Goal: Information Seeking & Learning: Learn about a topic

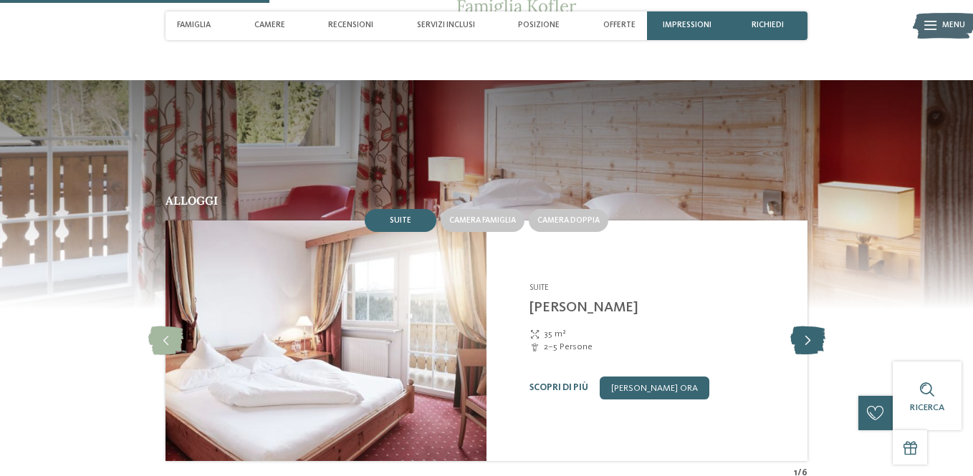
click at [805, 327] on icon at bounding box center [807, 341] width 35 height 29
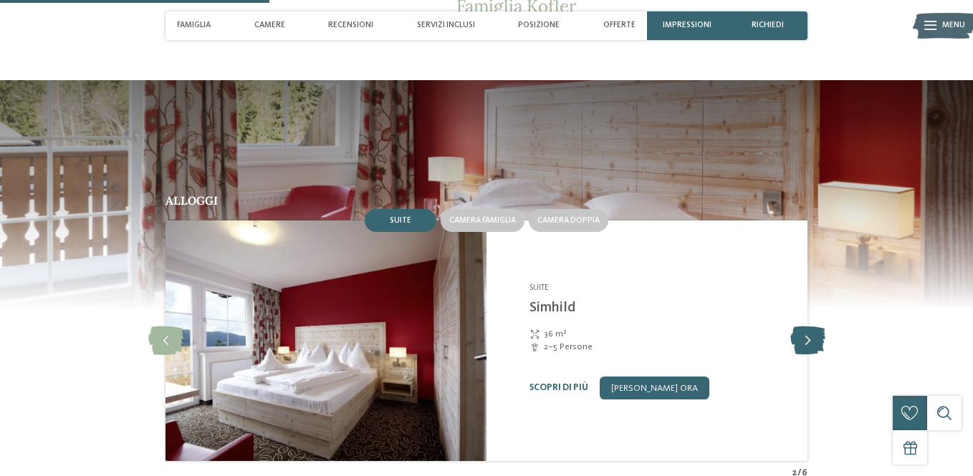
click at [805, 327] on icon at bounding box center [807, 341] width 35 height 29
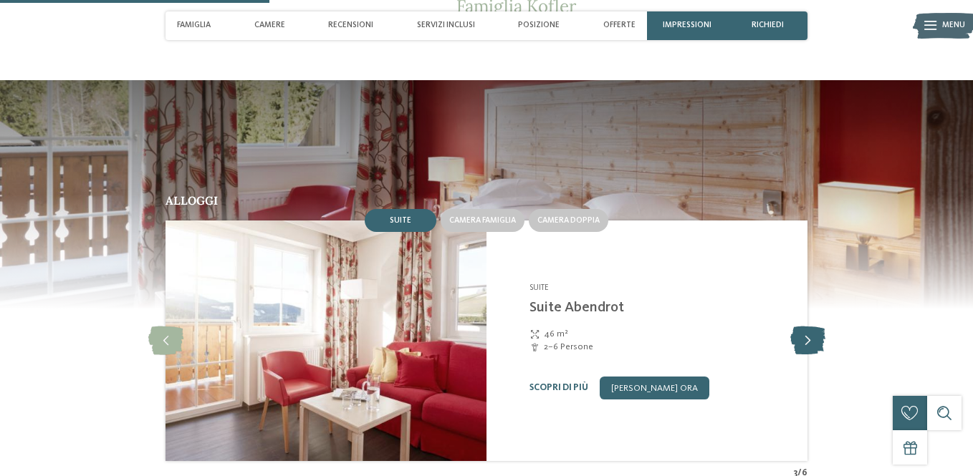
click at [805, 327] on icon at bounding box center [807, 341] width 35 height 29
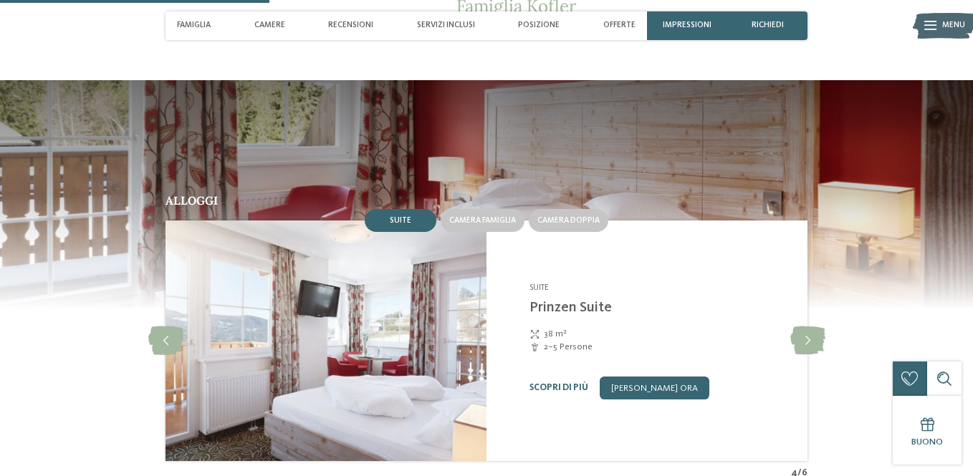
click at [550, 334] on div "Adventure Family Hotel [PERSON_NAME] **** [GEOGRAPHIC_DATA]-[GEOGRAPHIC_DATA] -…" at bounding box center [661, 341] width 264 height 117
click at [551, 383] on link "Scopri di più" at bounding box center [558, 387] width 59 height 9
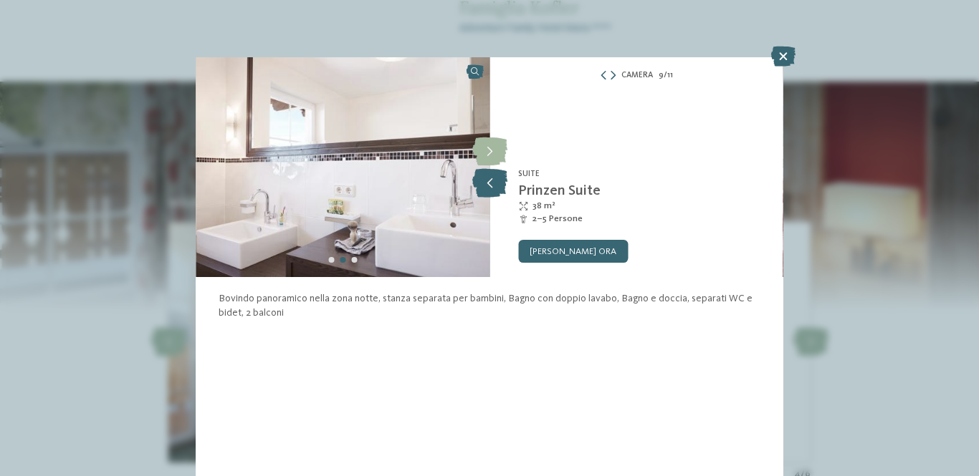
click at [482, 185] on icon at bounding box center [489, 183] width 35 height 29
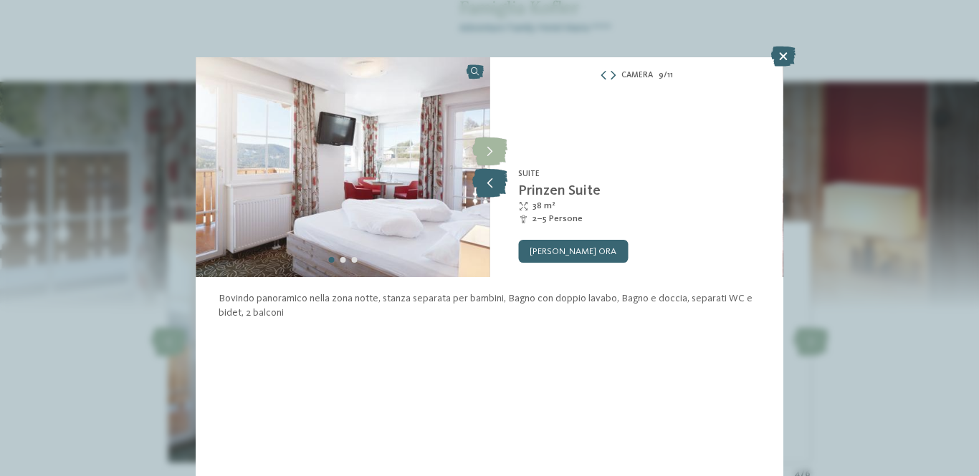
click at [482, 185] on icon at bounding box center [489, 183] width 35 height 29
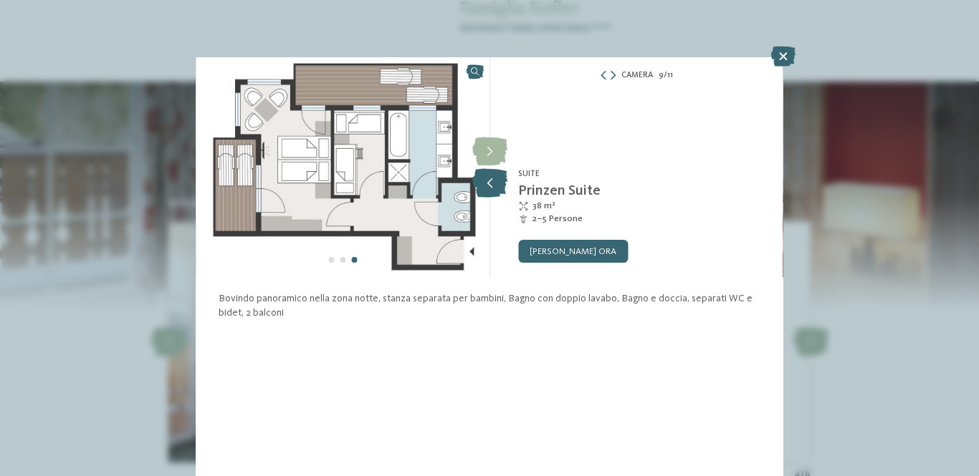
click at [482, 185] on icon at bounding box center [489, 183] width 35 height 29
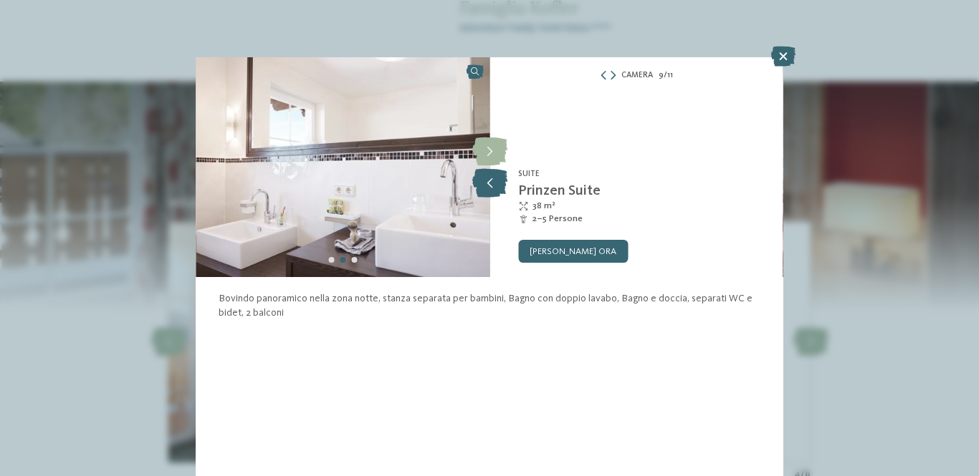
click at [482, 185] on icon at bounding box center [489, 183] width 35 height 29
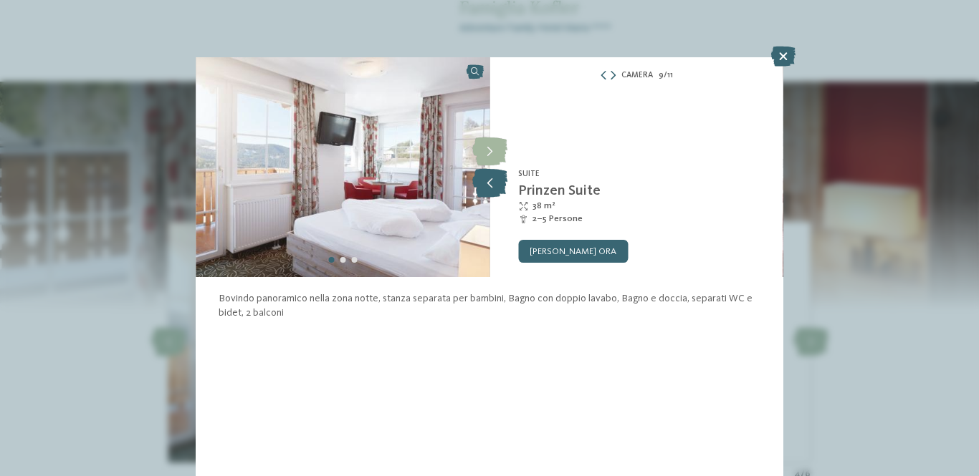
click at [482, 185] on icon at bounding box center [489, 183] width 35 height 29
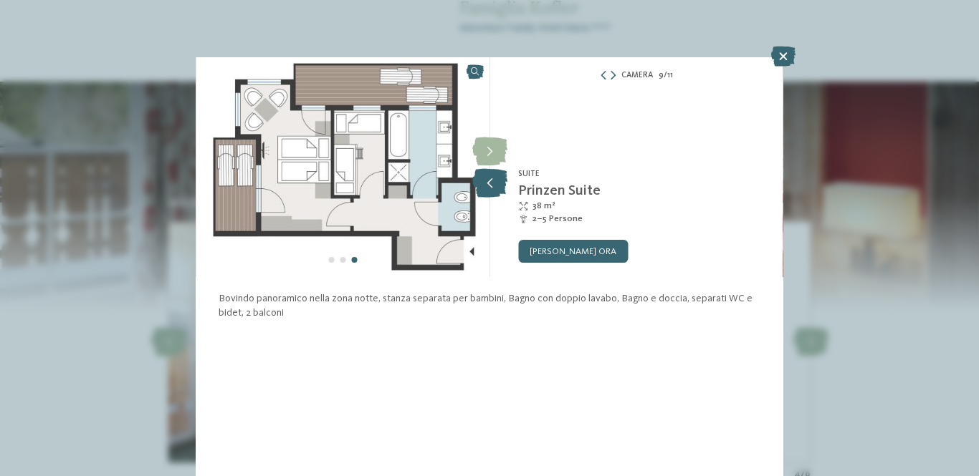
click at [482, 185] on icon at bounding box center [489, 183] width 35 height 29
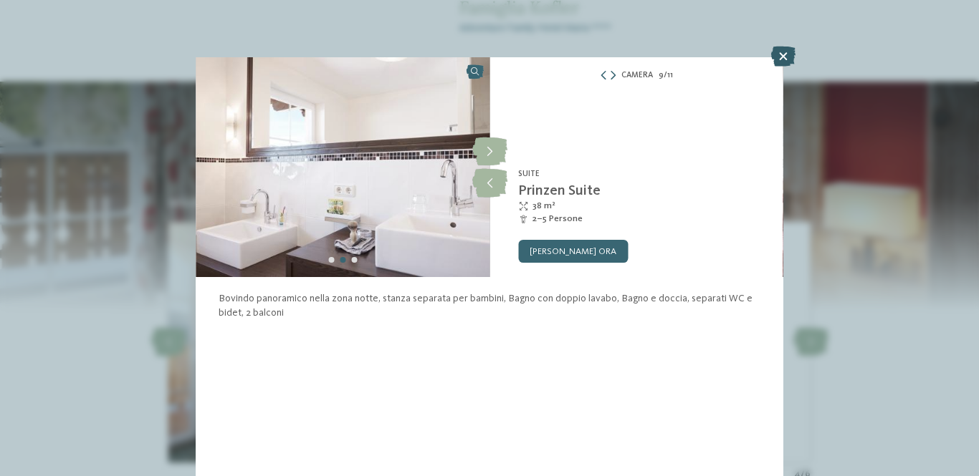
click at [774, 60] on icon at bounding box center [783, 57] width 24 height 20
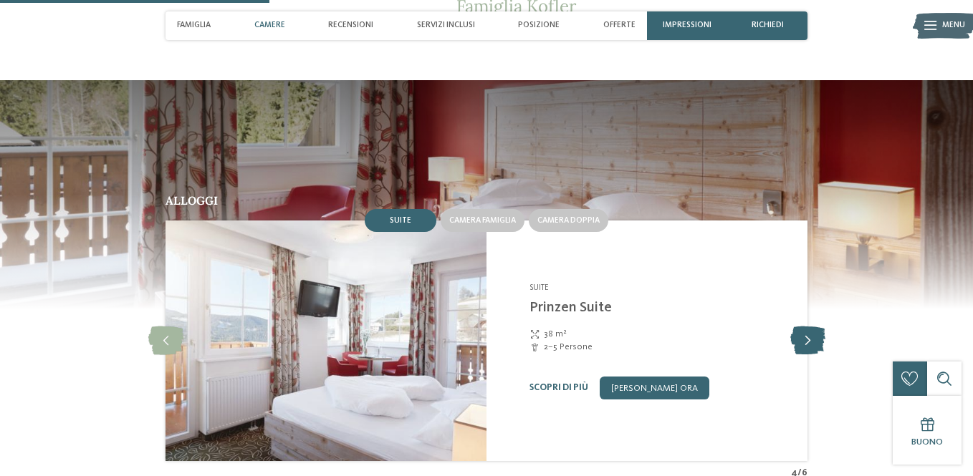
click at [803, 327] on icon at bounding box center [807, 341] width 35 height 29
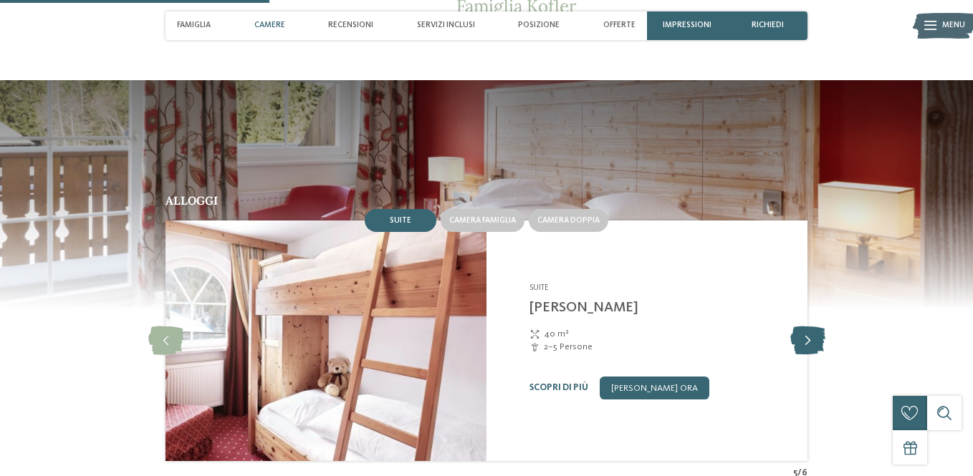
click at [803, 327] on icon at bounding box center [807, 341] width 35 height 29
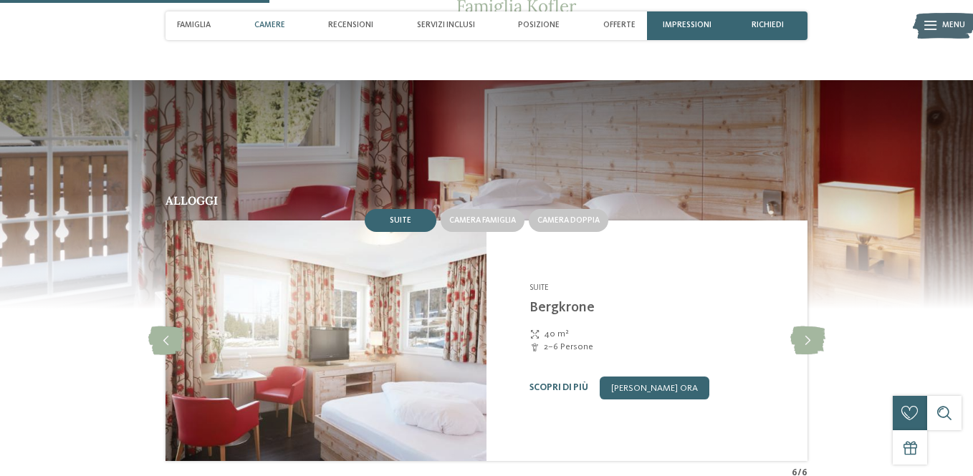
click at [582, 365] on div "Adventure Family Hotel [PERSON_NAME] **** [GEOGRAPHIC_DATA]-[GEOGRAPHIC_DATA] -…" at bounding box center [646, 341] width 321 height 241
click at [554, 383] on link "Scopri di più" at bounding box center [558, 387] width 59 height 9
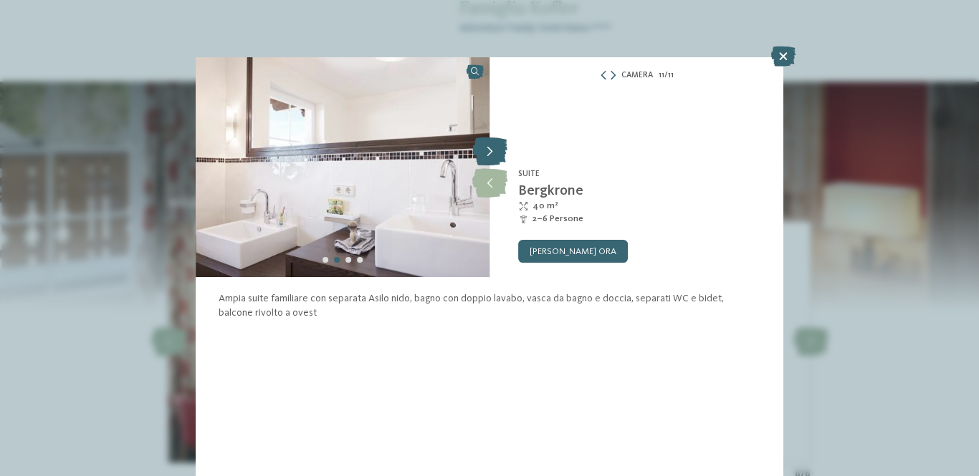
click at [488, 167] on div at bounding box center [490, 152] width 32 height 32
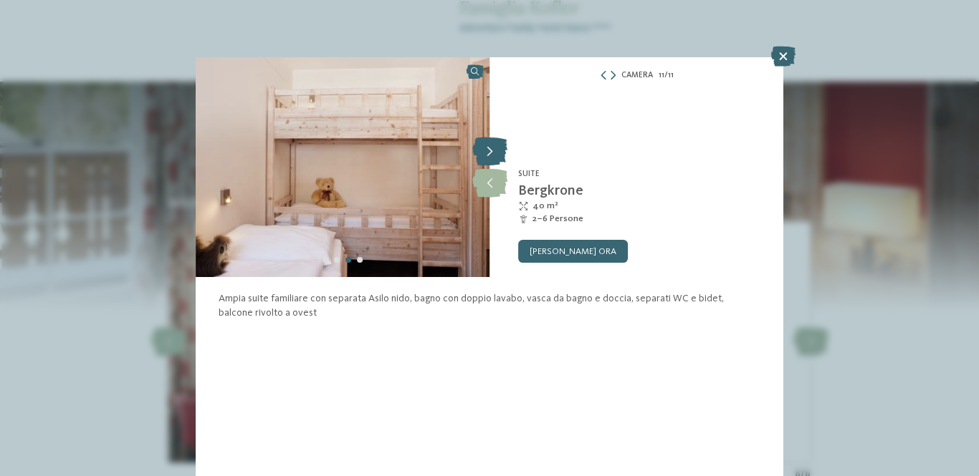
click at [488, 167] on div at bounding box center [490, 152] width 32 height 32
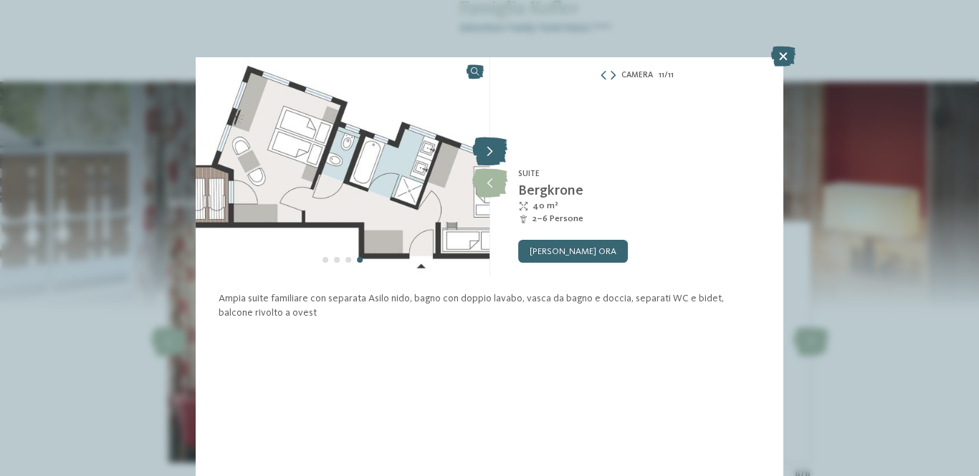
click at [488, 167] on div at bounding box center [490, 152] width 32 height 32
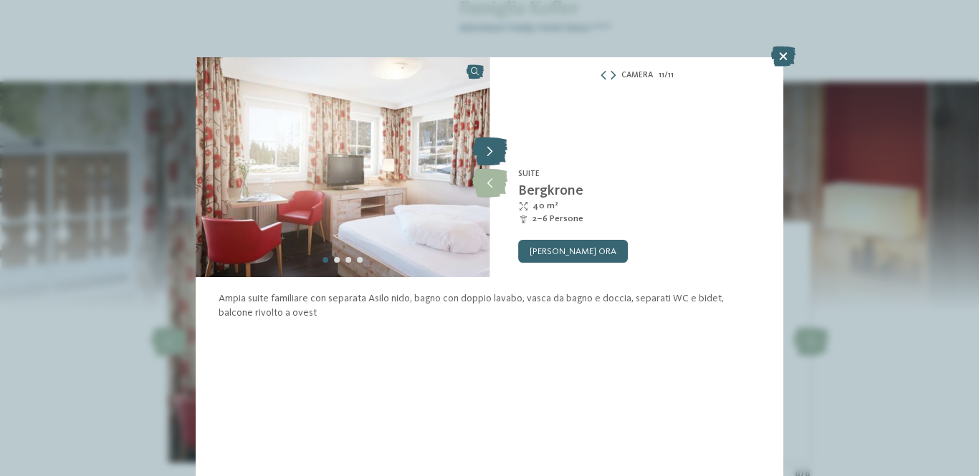
click at [488, 167] on div at bounding box center [490, 152] width 32 height 32
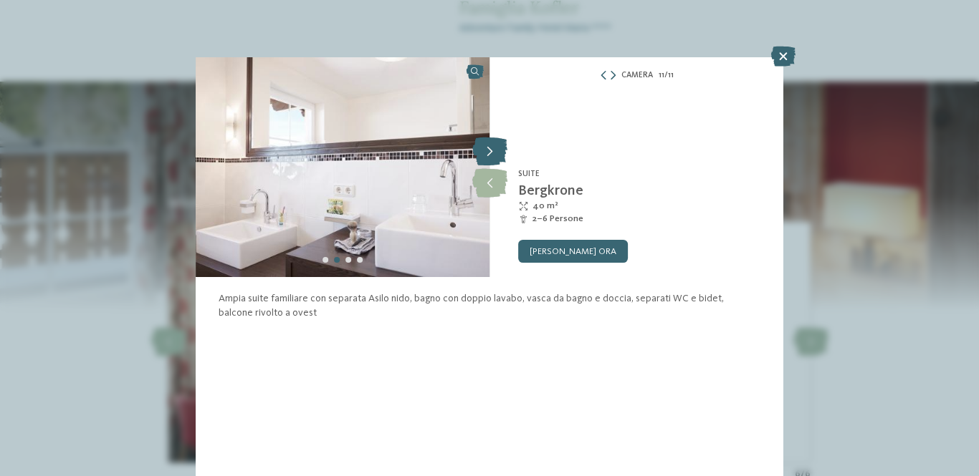
click at [488, 167] on div at bounding box center [490, 152] width 32 height 32
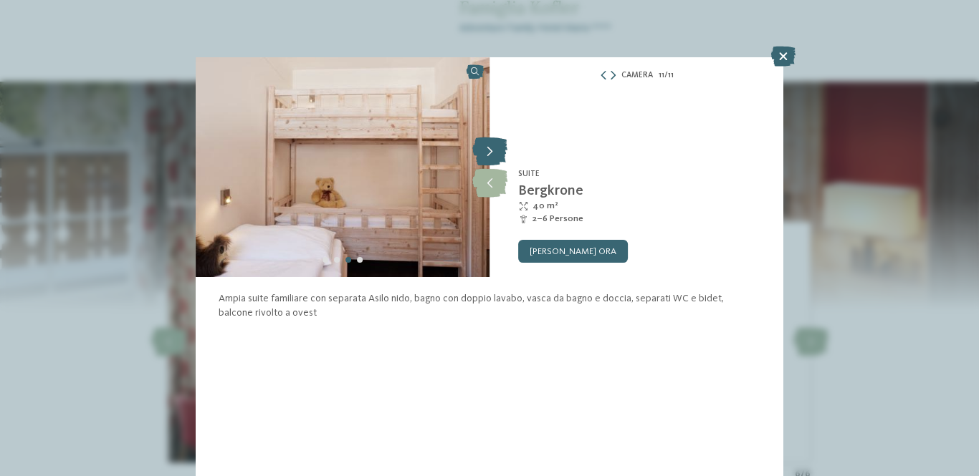
click at [488, 167] on div at bounding box center [490, 152] width 32 height 32
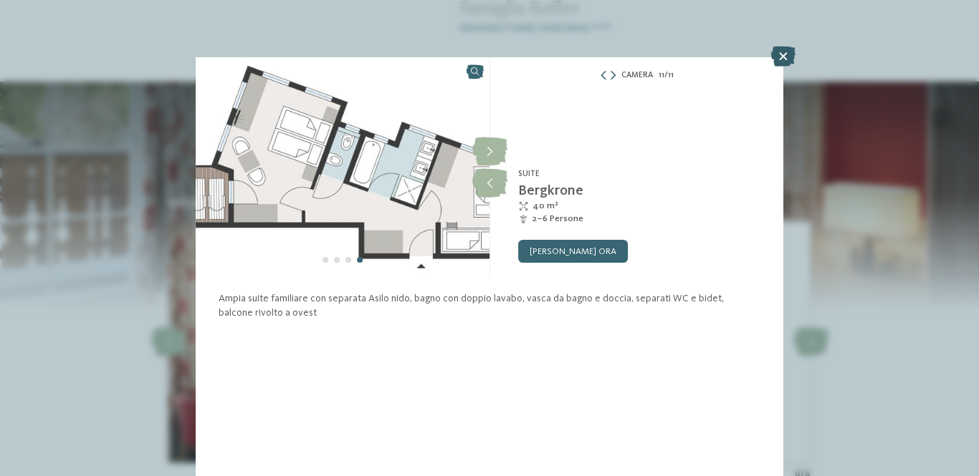
click at [777, 57] on icon at bounding box center [783, 57] width 24 height 20
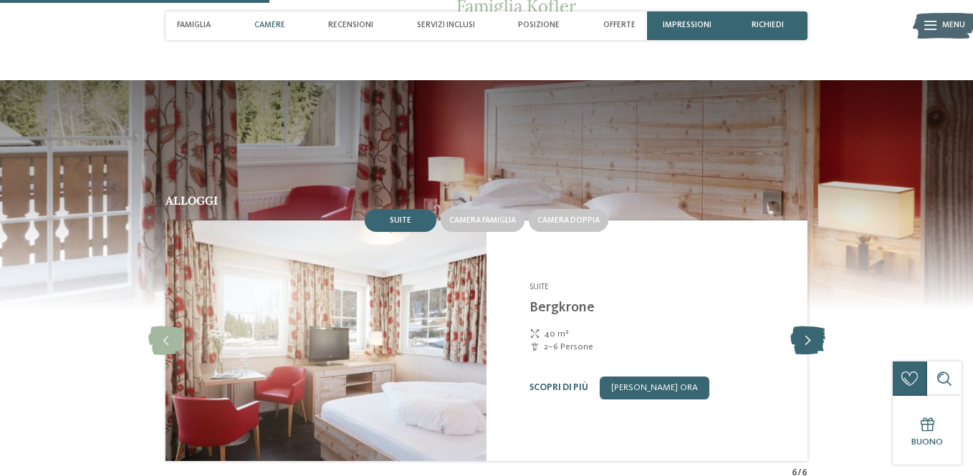
click at [801, 325] on div at bounding box center [808, 341] width 32 height 32
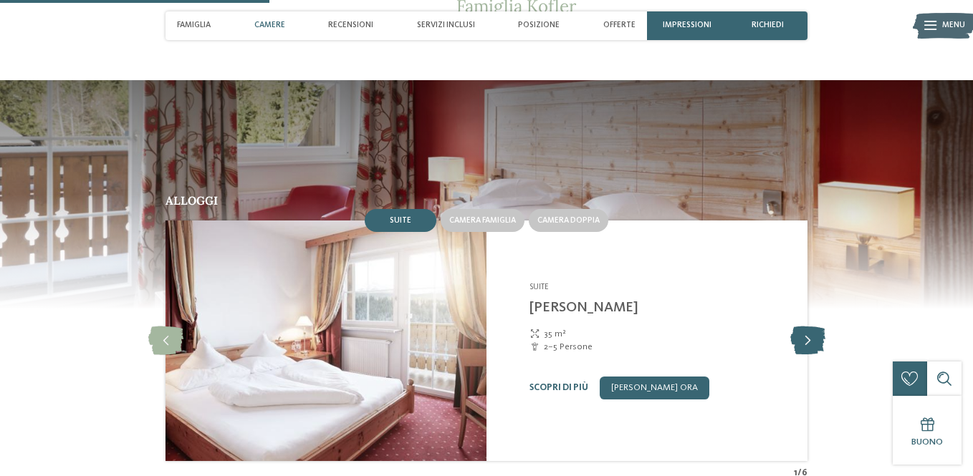
click at [799, 327] on icon at bounding box center [807, 341] width 35 height 29
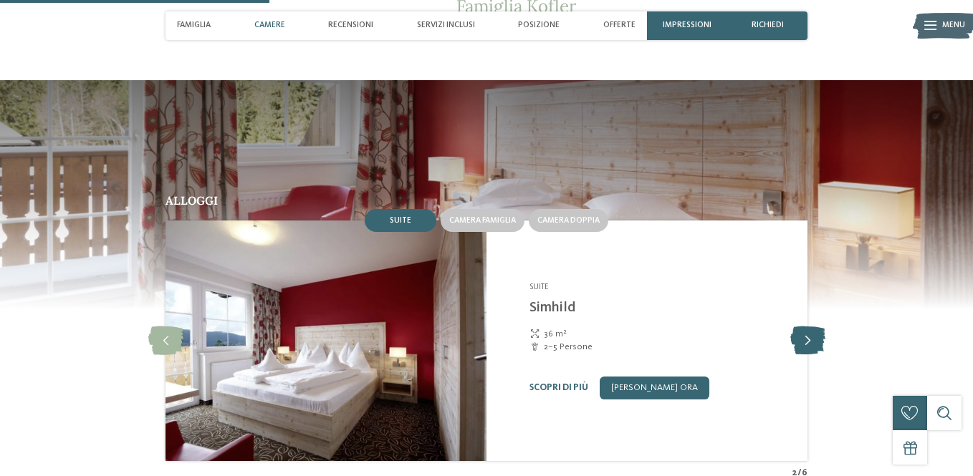
click at [799, 327] on icon at bounding box center [807, 341] width 35 height 29
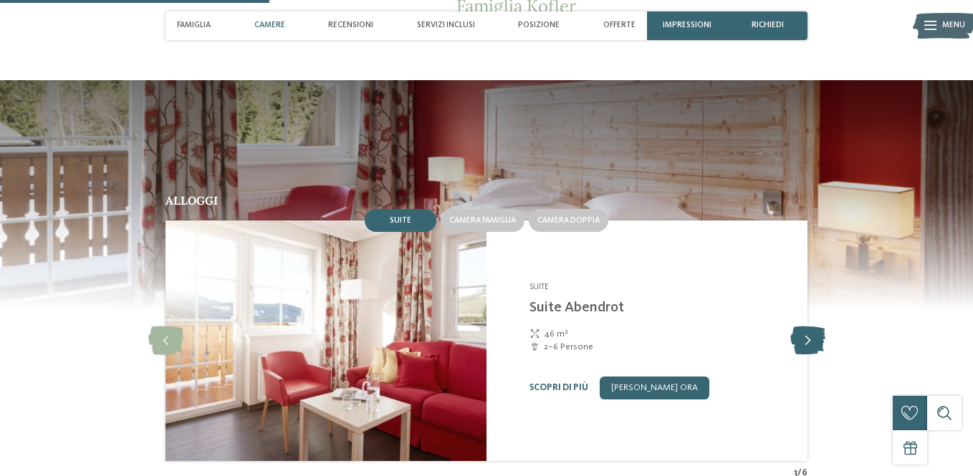
click at [799, 327] on icon at bounding box center [807, 341] width 35 height 29
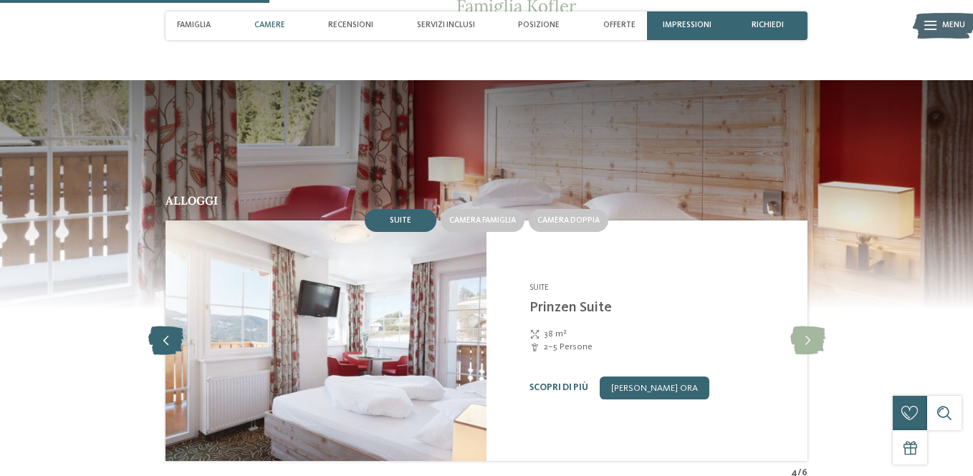
click at [160, 327] on icon at bounding box center [165, 341] width 35 height 29
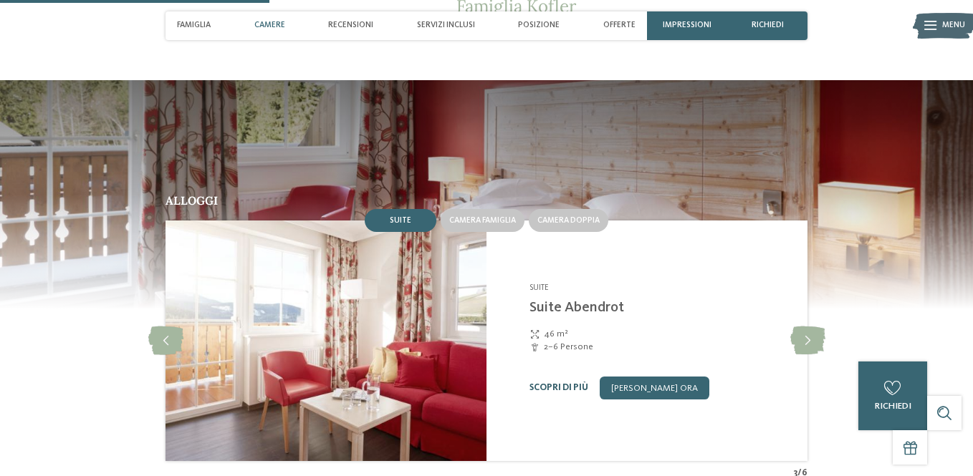
click at [544, 383] on link "Scopri di più" at bounding box center [558, 387] width 59 height 9
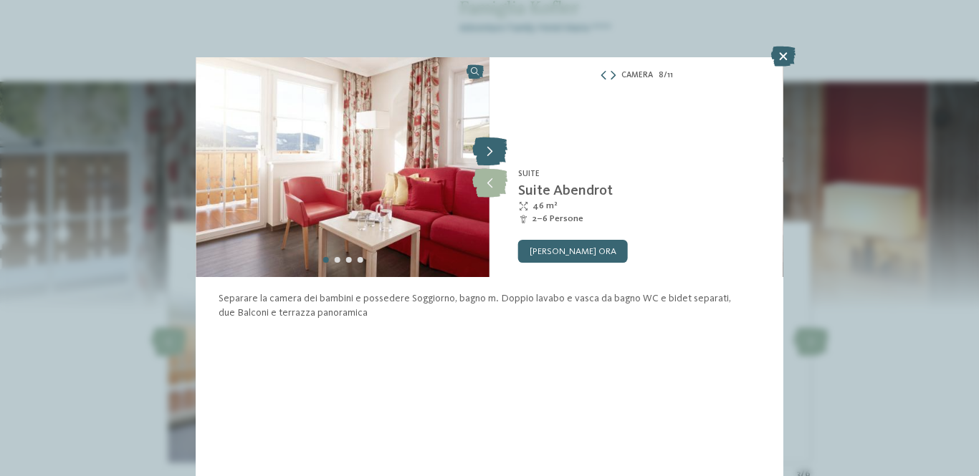
click at [488, 166] on div at bounding box center [490, 152] width 32 height 32
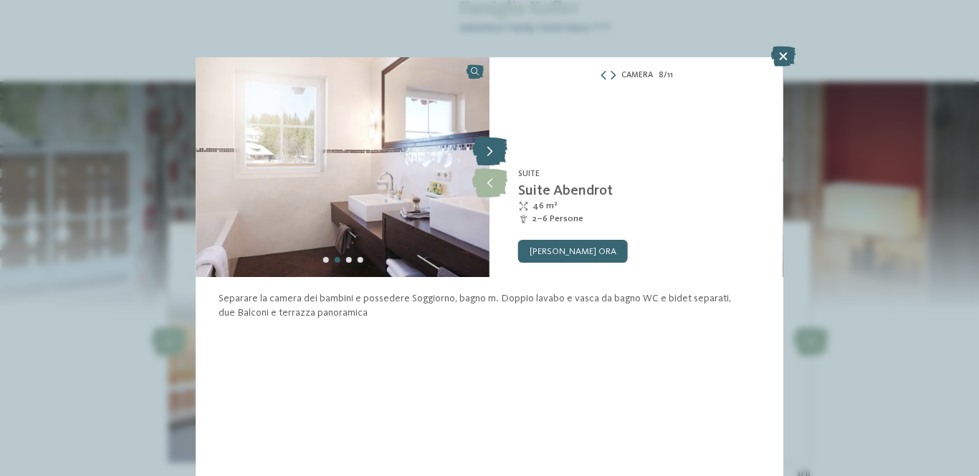
click at [488, 163] on div at bounding box center [490, 152] width 32 height 32
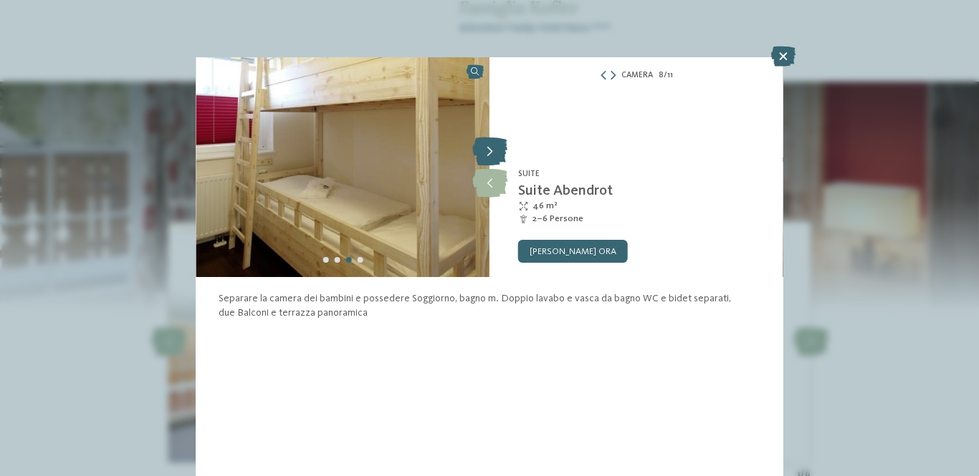
click at [488, 158] on icon at bounding box center [489, 152] width 35 height 29
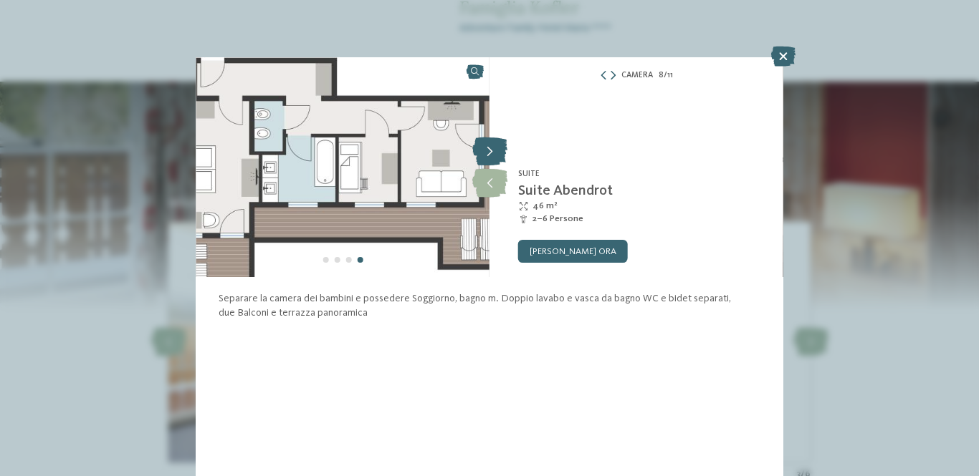
click at [488, 158] on icon at bounding box center [489, 152] width 35 height 29
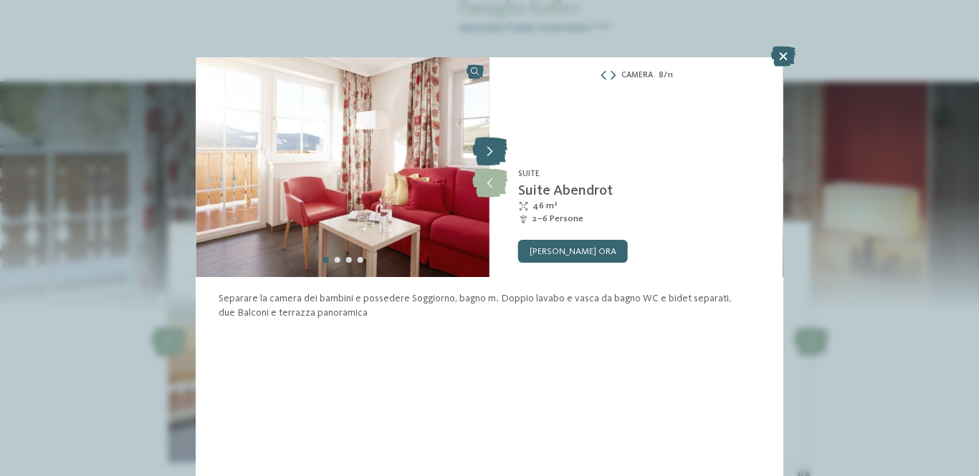
click at [488, 158] on icon at bounding box center [489, 152] width 35 height 29
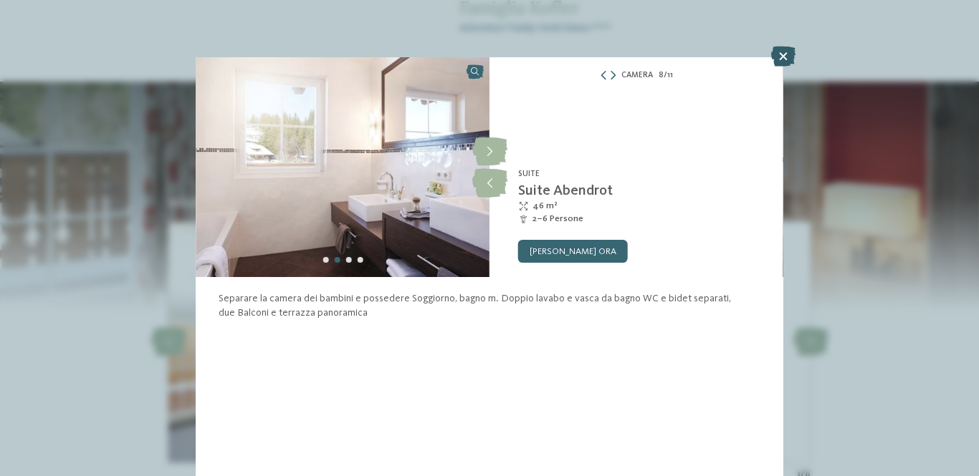
click at [777, 52] on icon at bounding box center [783, 57] width 24 height 20
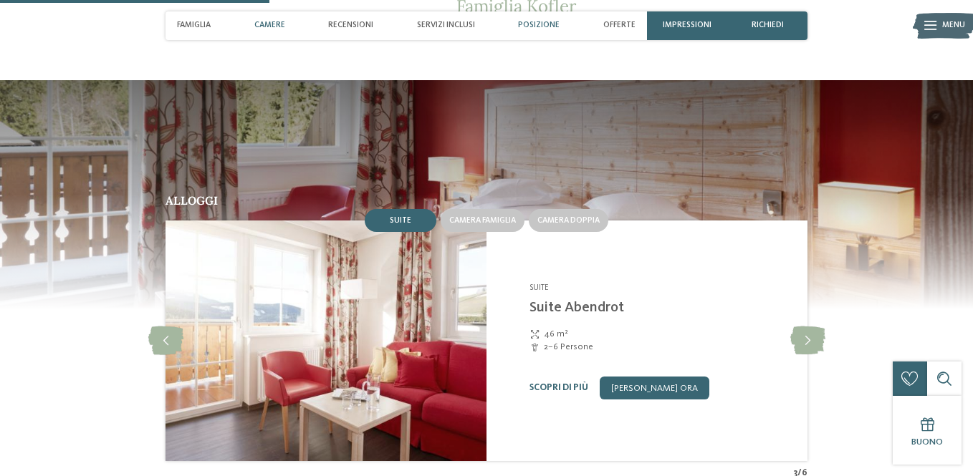
click at [544, 34] on div "Posizione" at bounding box center [538, 25] width 53 height 29
click at [544, 25] on span "Posizione" at bounding box center [539, 25] width 42 height 9
click at [451, 25] on span "Servizi inclusi" at bounding box center [446, 25] width 58 height 9
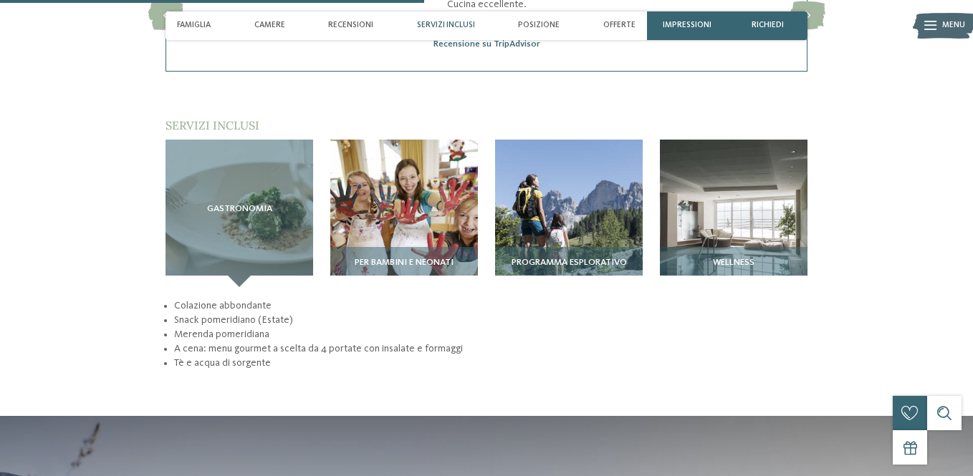
click at [451, 25] on span "Servizi inclusi" at bounding box center [446, 25] width 58 height 9
click at [362, 25] on span "Recensioni" at bounding box center [350, 25] width 45 height 9
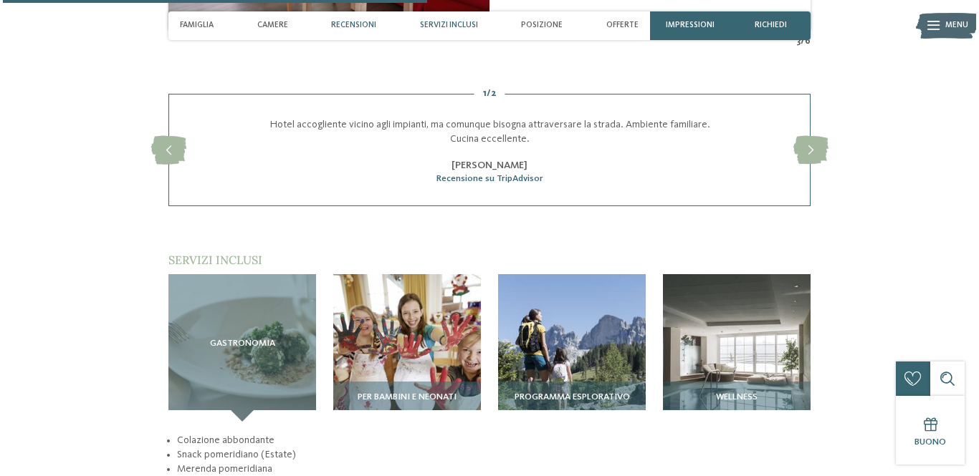
scroll to position [1395, 0]
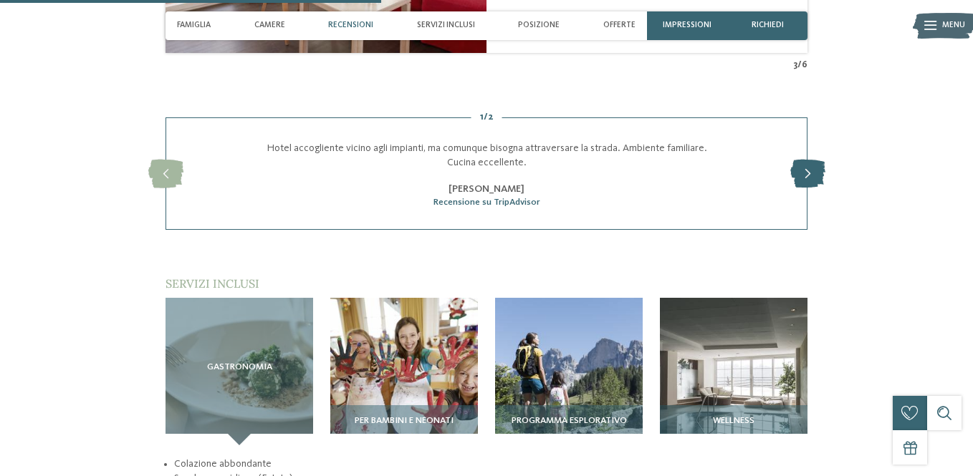
click at [804, 160] on icon at bounding box center [807, 174] width 35 height 29
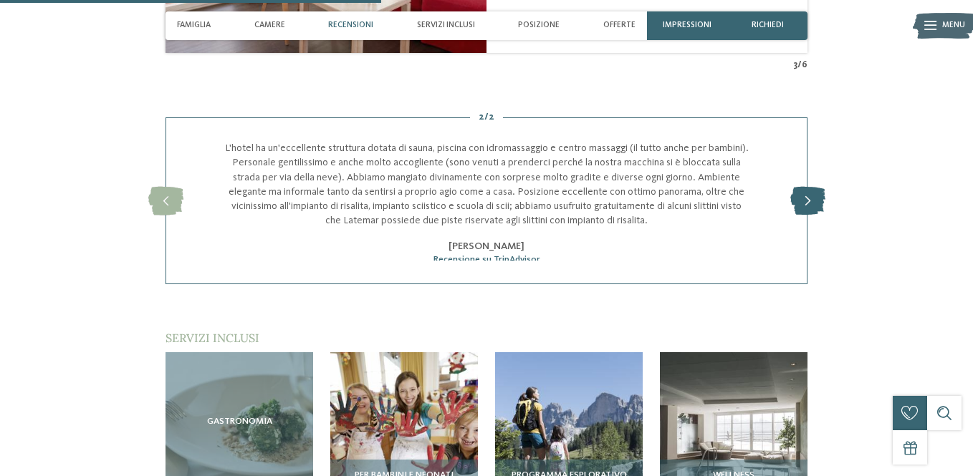
click at [804, 133] on div "slide 4 of 2 Hotel accogliente vicino agli impianti, ma comunque bisogna attrav…" at bounding box center [486, 200] width 642 height 167
